Goal: Transaction & Acquisition: Download file/media

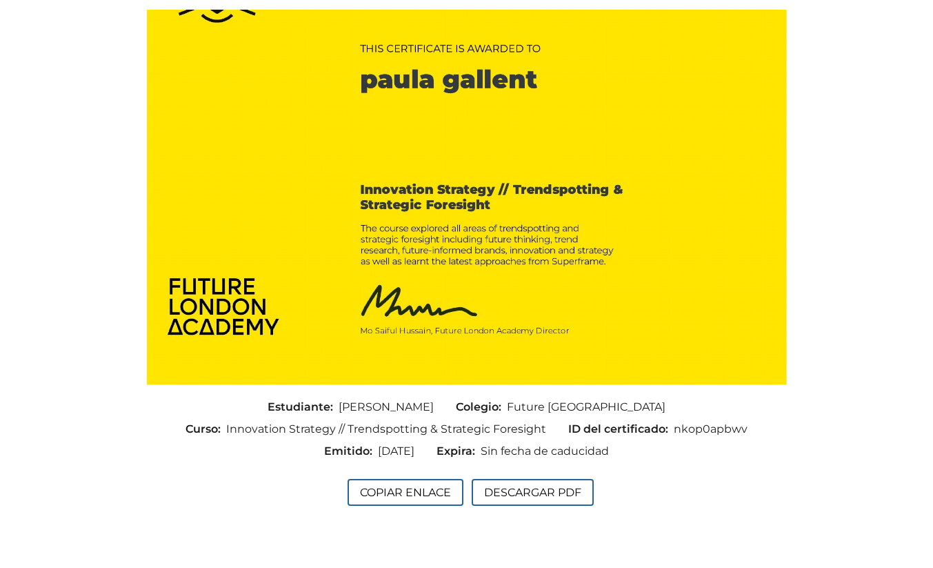
scroll to position [179, 0]
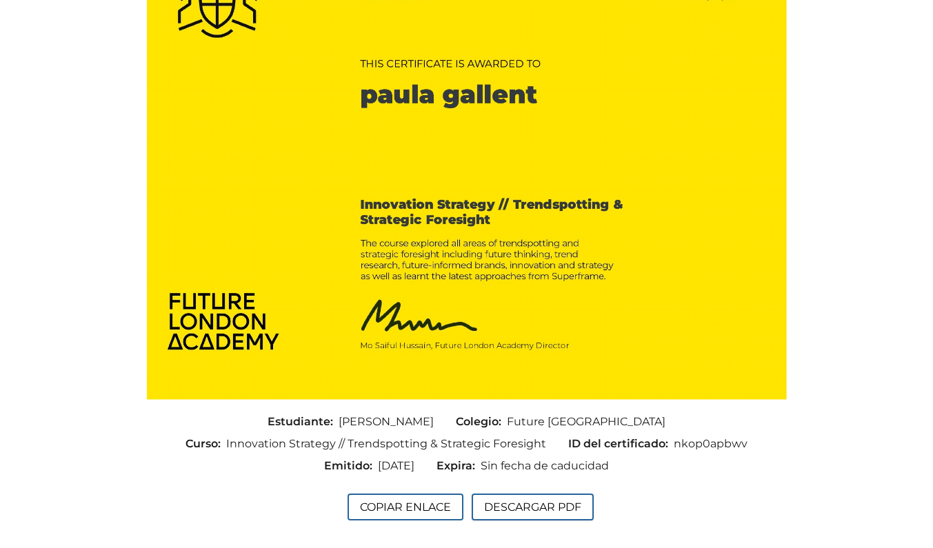
click at [510, 509] on button "Descargar PDF" at bounding box center [533, 507] width 122 height 27
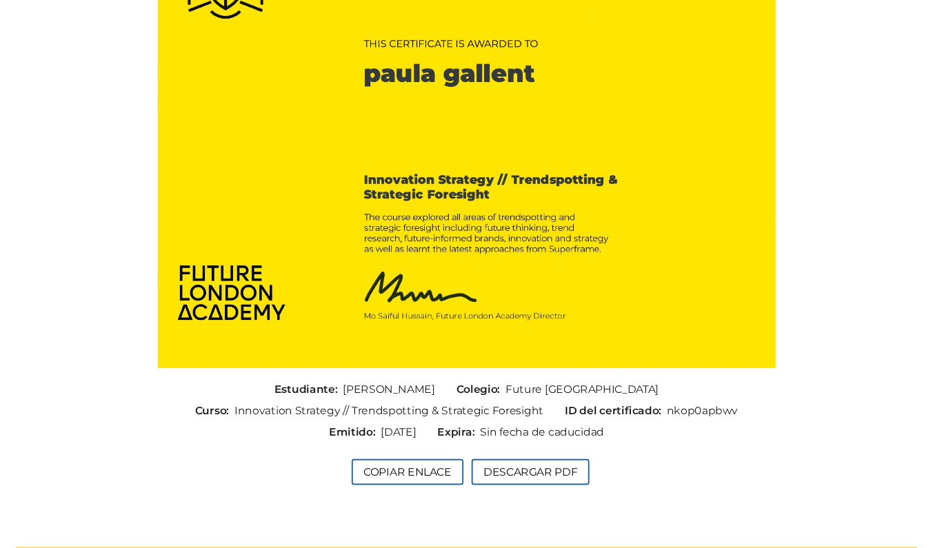
scroll to position [197, 0]
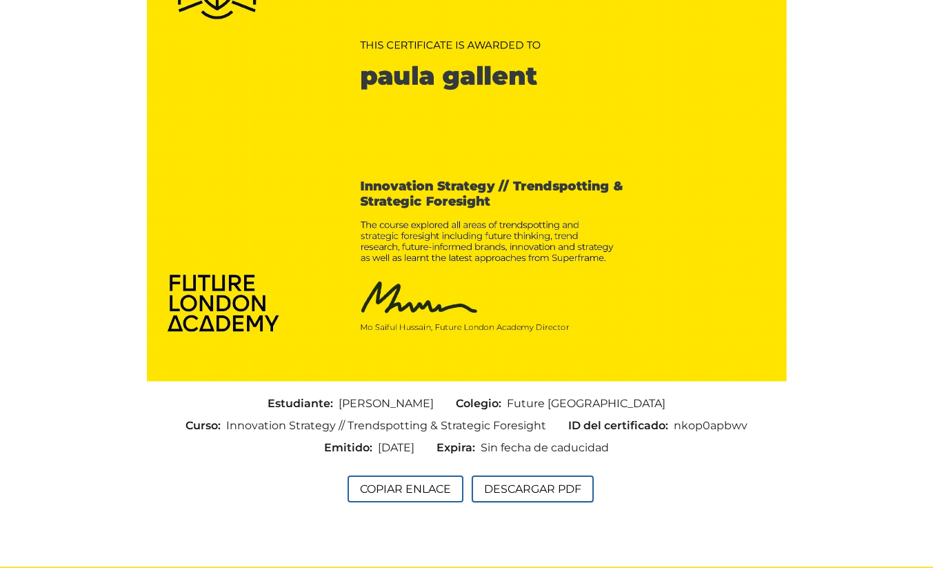
click at [554, 487] on button "Descargar PDF" at bounding box center [533, 488] width 122 height 27
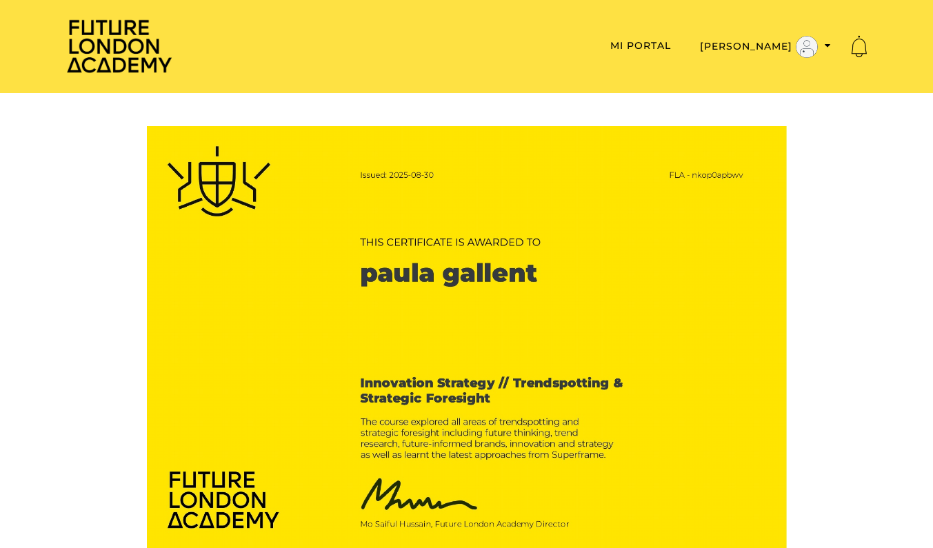
scroll to position [0, 0]
click at [75, 33] on img at bounding box center [119, 46] width 110 height 56
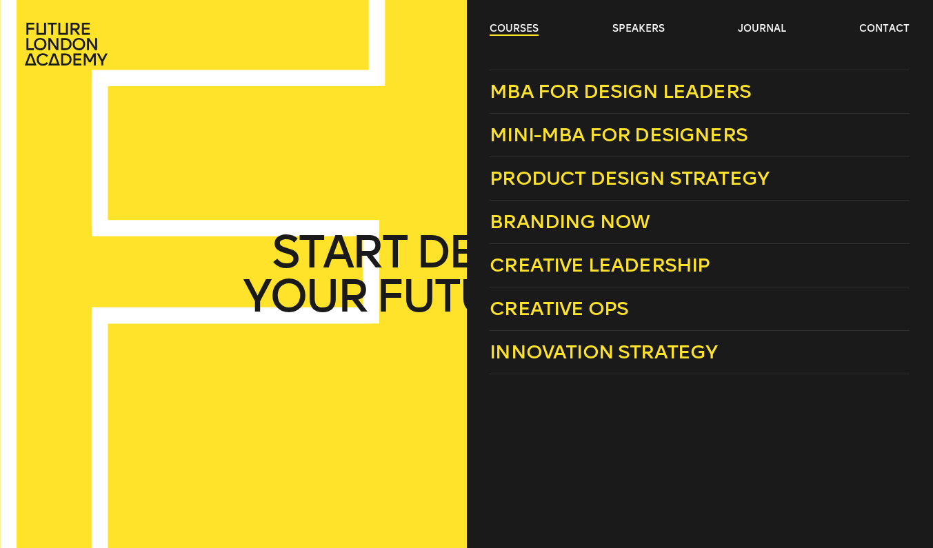
click at [533, 29] on link "courses" at bounding box center [514, 29] width 49 height 14
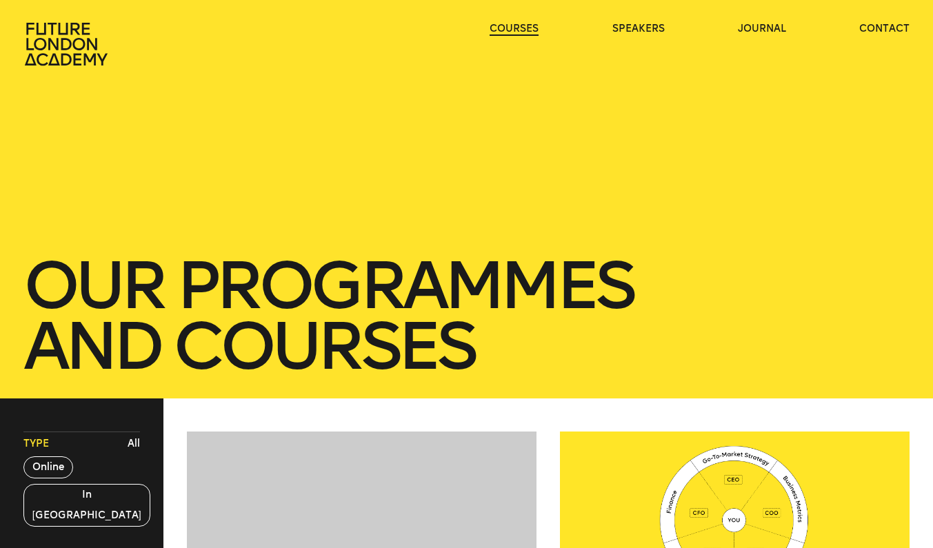
click at [533, 29] on link "courses" at bounding box center [514, 29] width 49 height 14
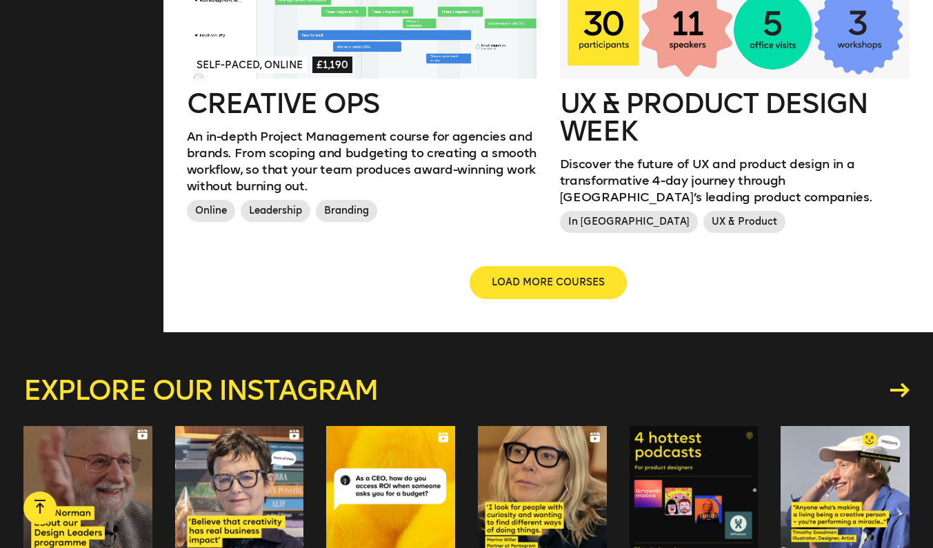
scroll to position [1675, 0]
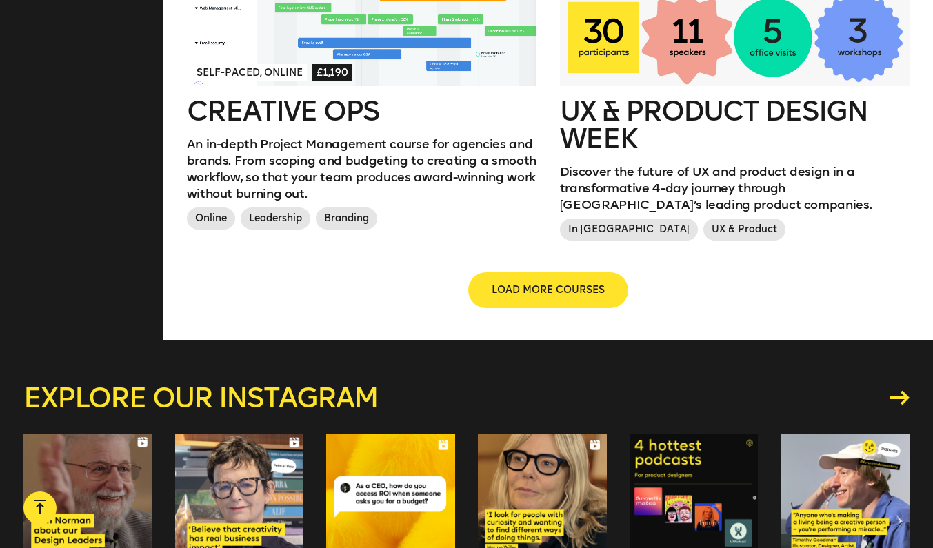
click at [568, 286] on span "LOAD MORE COURSES" at bounding box center [548, 291] width 113 height 14
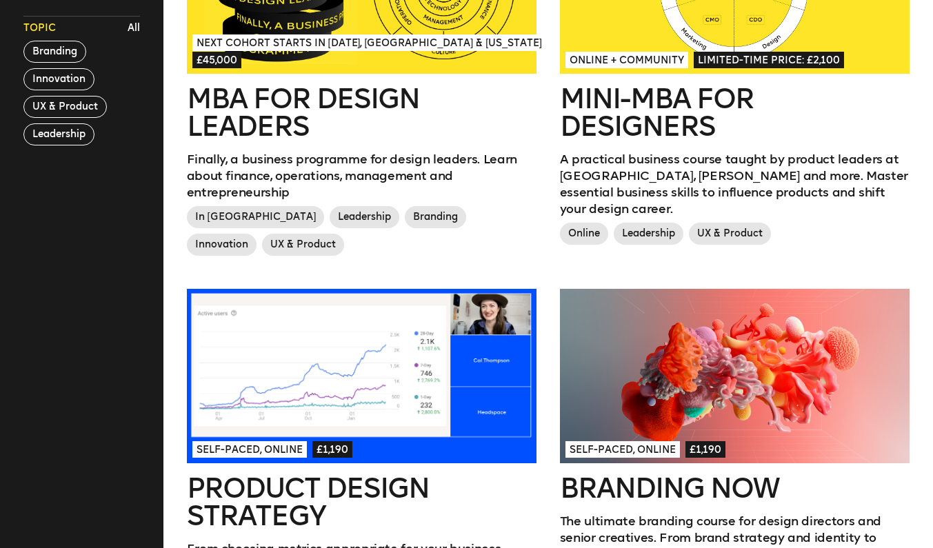
scroll to position [533, 0]
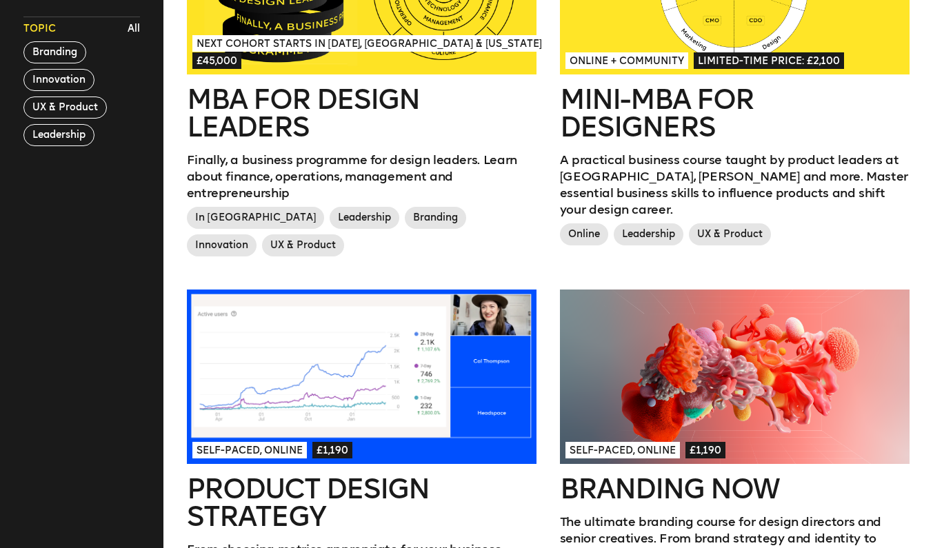
click at [435, 382] on div at bounding box center [362, 377] width 350 height 175
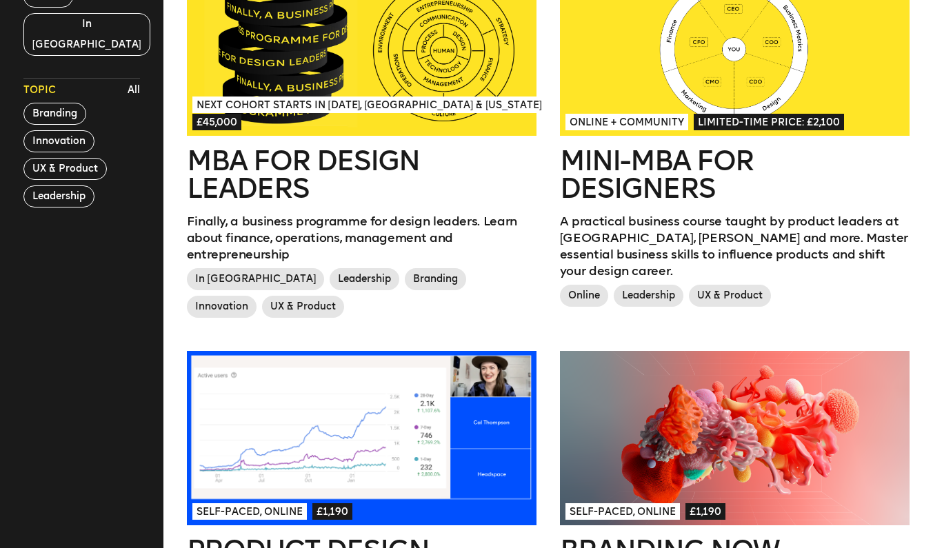
scroll to position [273, 0]
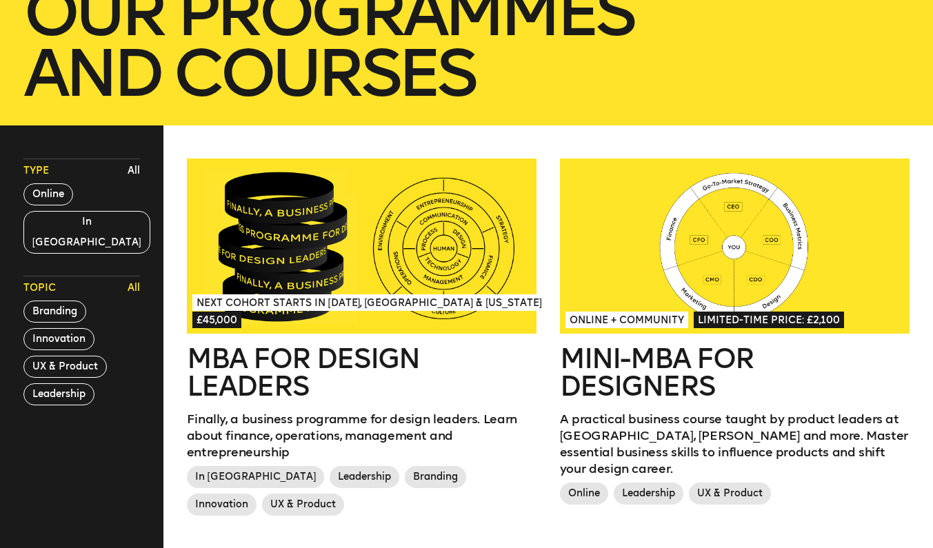
click at [133, 278] on button "All" at bounding box center [133, 288] width 19 height 21
click at [130, 174] on button "All" at bounding box center [133, 171] width 19 height 21
click at [695, 291] on div at bounding box center [735, 246] width 350 height 175
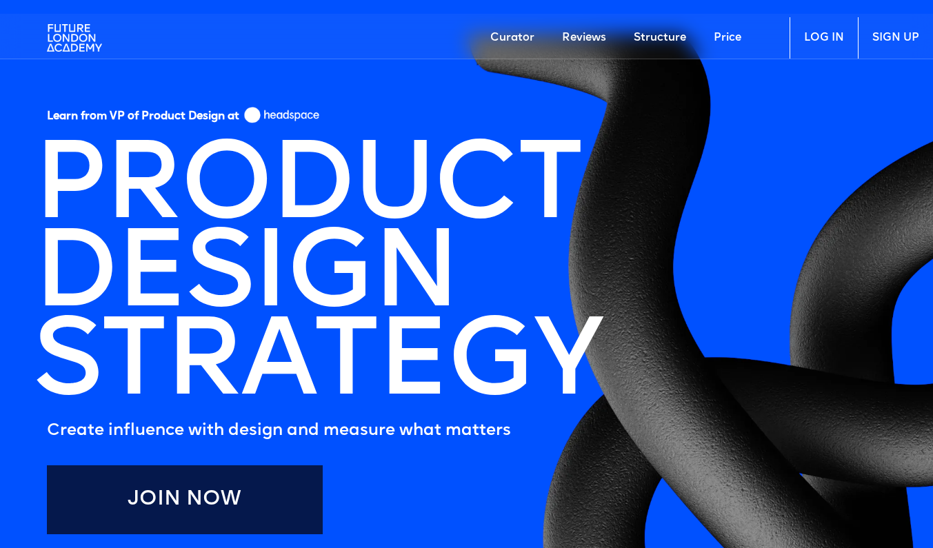
click at [54, 36] on img at bounding box center [74, 37] width 55 height 41
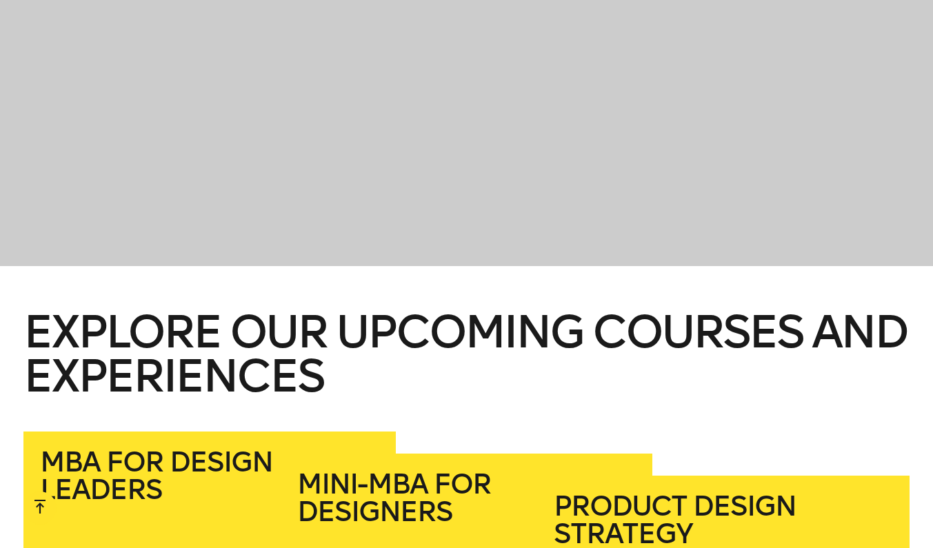
scroll to position [1645, 0]
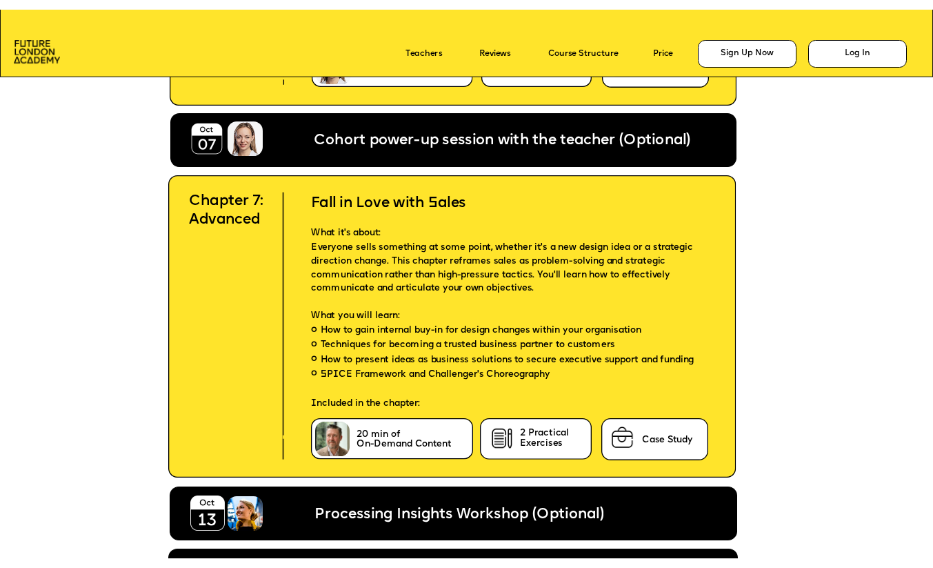
scroll to position [4901, 0]
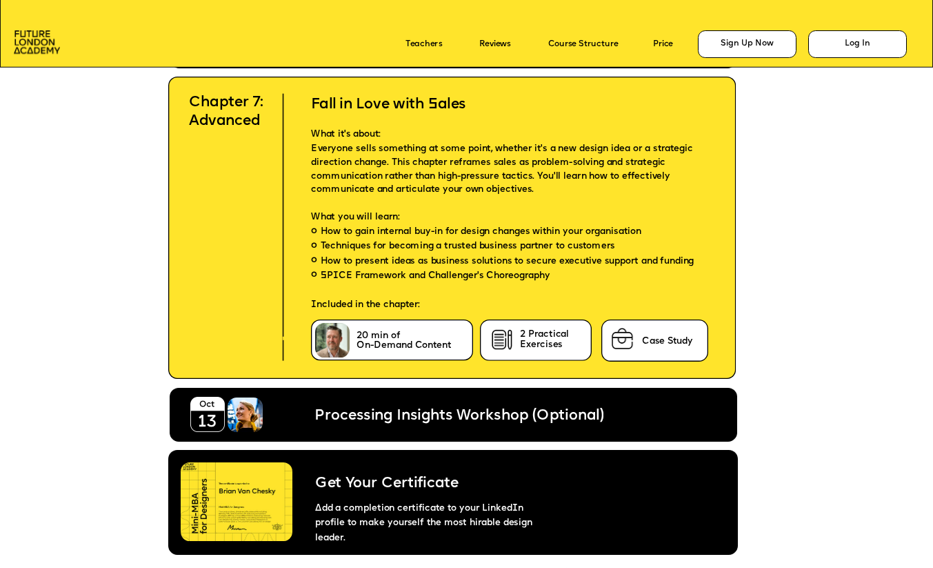
click at [6, 12] on icon at bounding box center [466, 32] width 933 height 72
